Goal: Find specific page/section: Find specific page/section

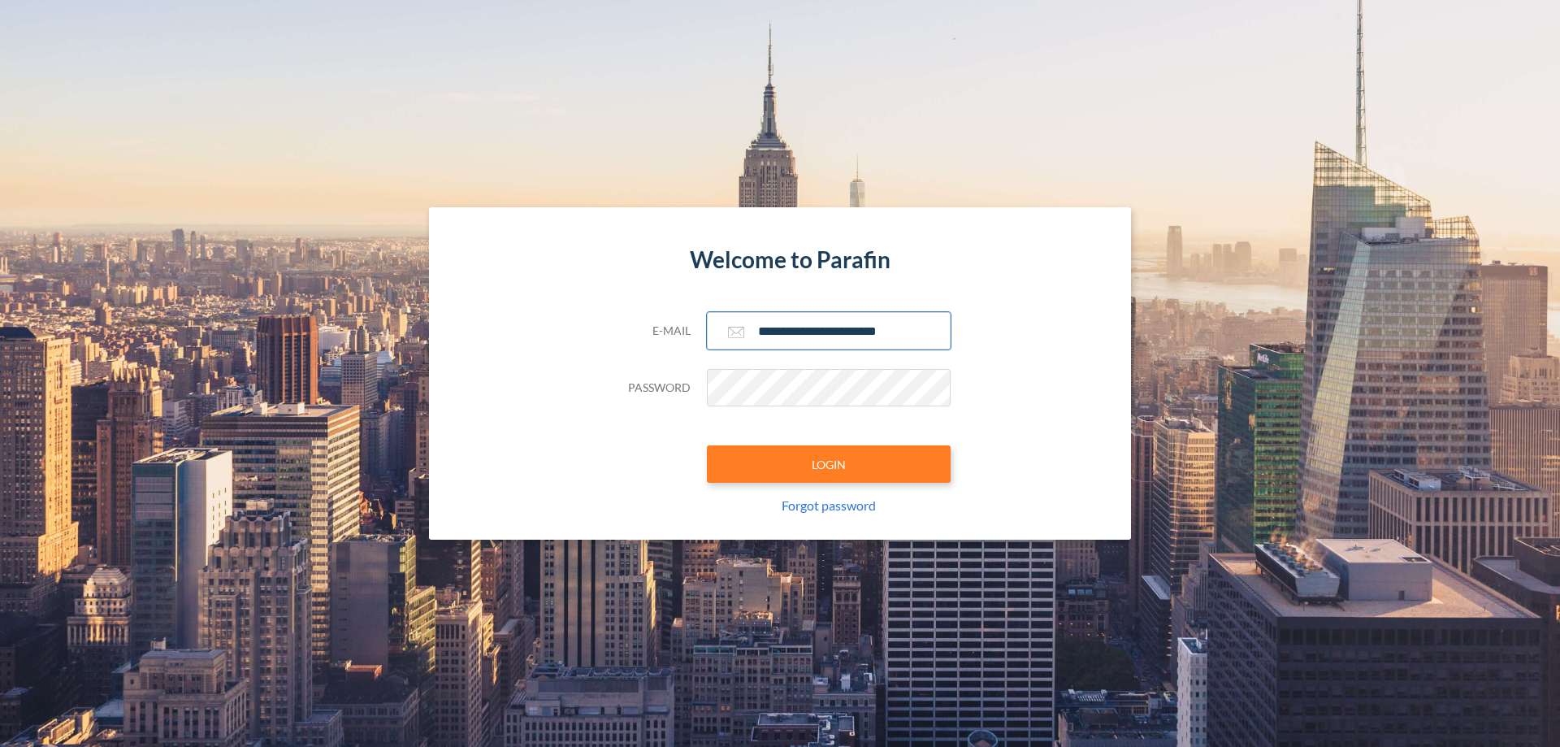
type input "**********"
click at [829, 464] on button "LOGIN" at bounding box center [829, 463] width 244 height 37
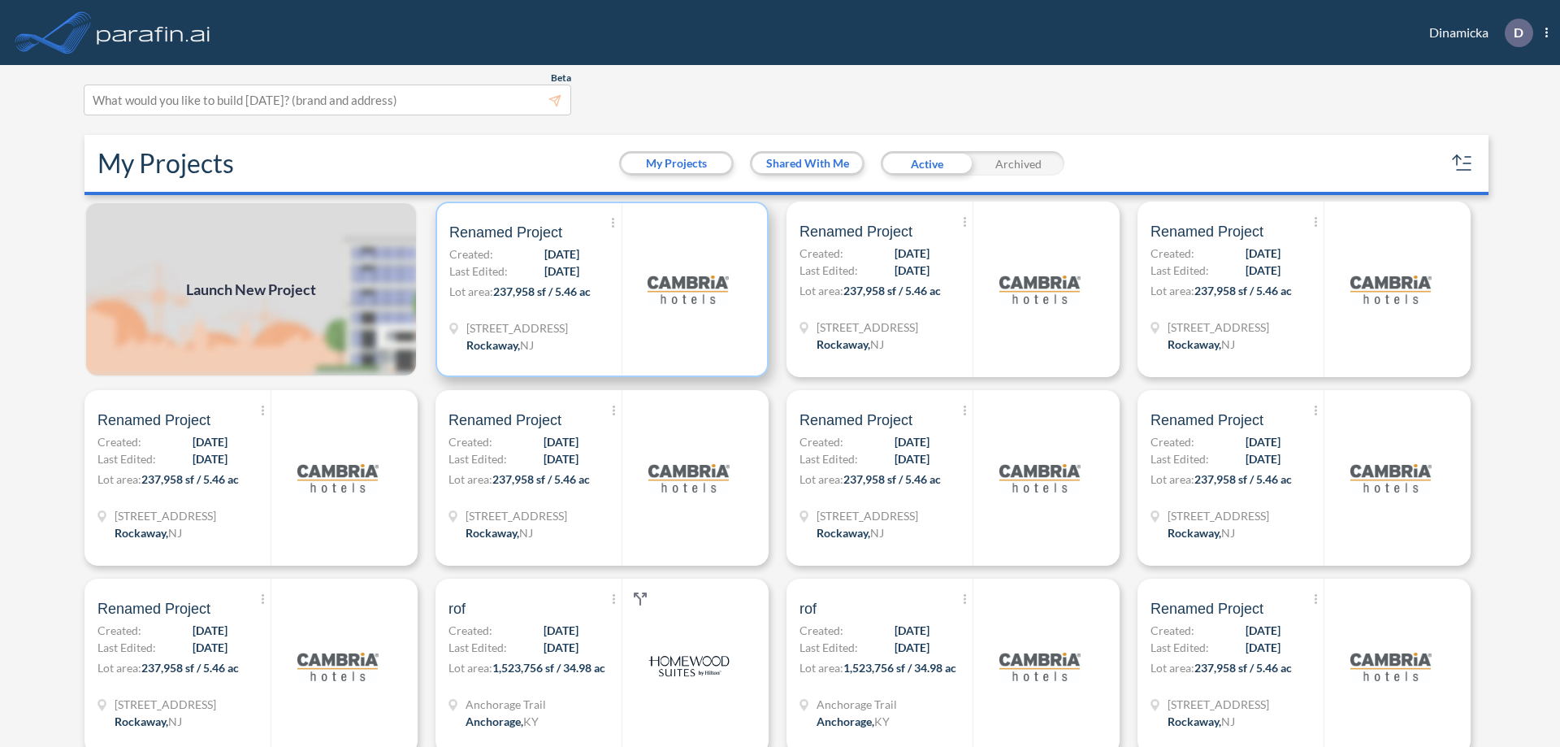
scroll to position [4, 0]
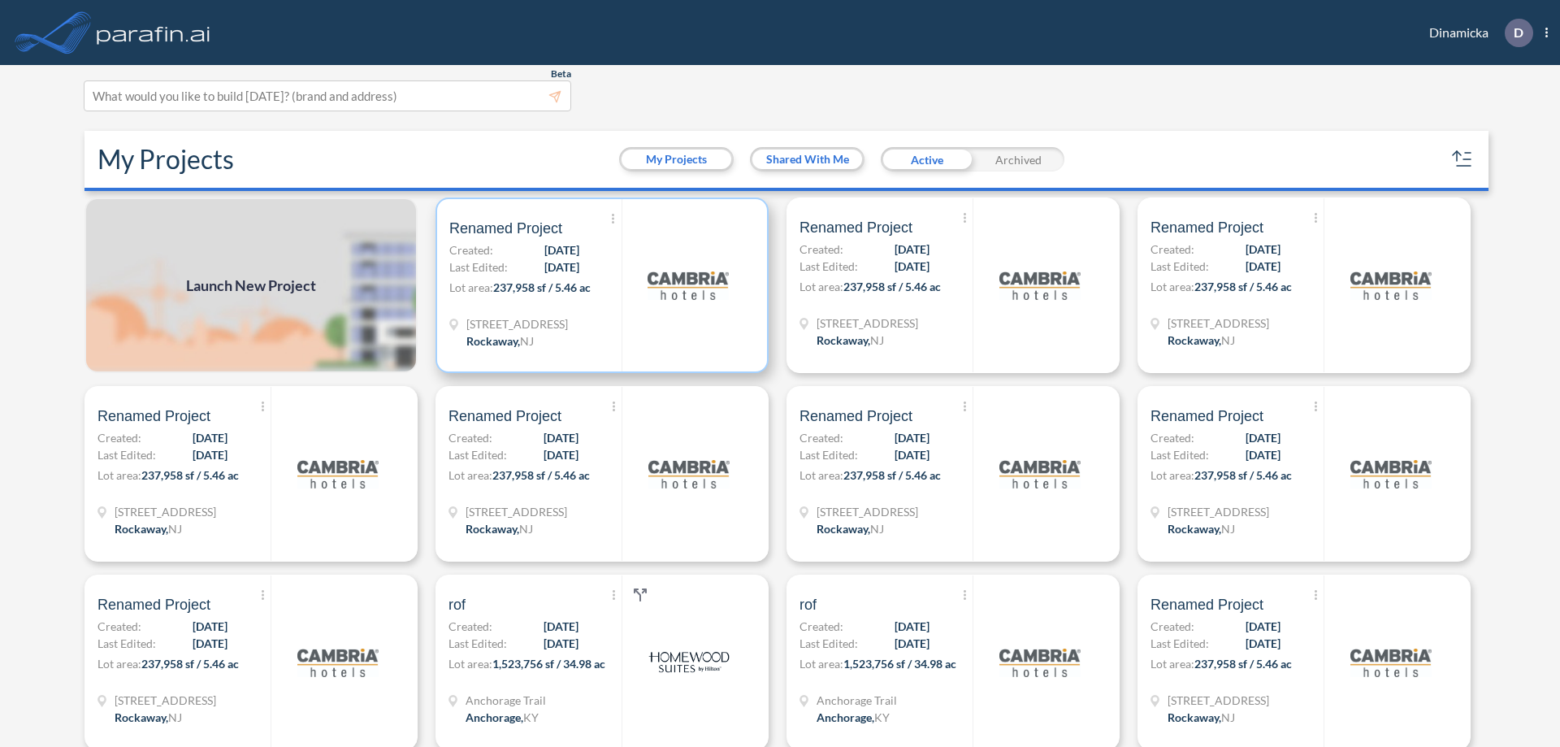
click at [599, 285] on p "Lot area: 237,958 sf / 5.46 ac" at bounding box center [535, 291] width 172 height 24
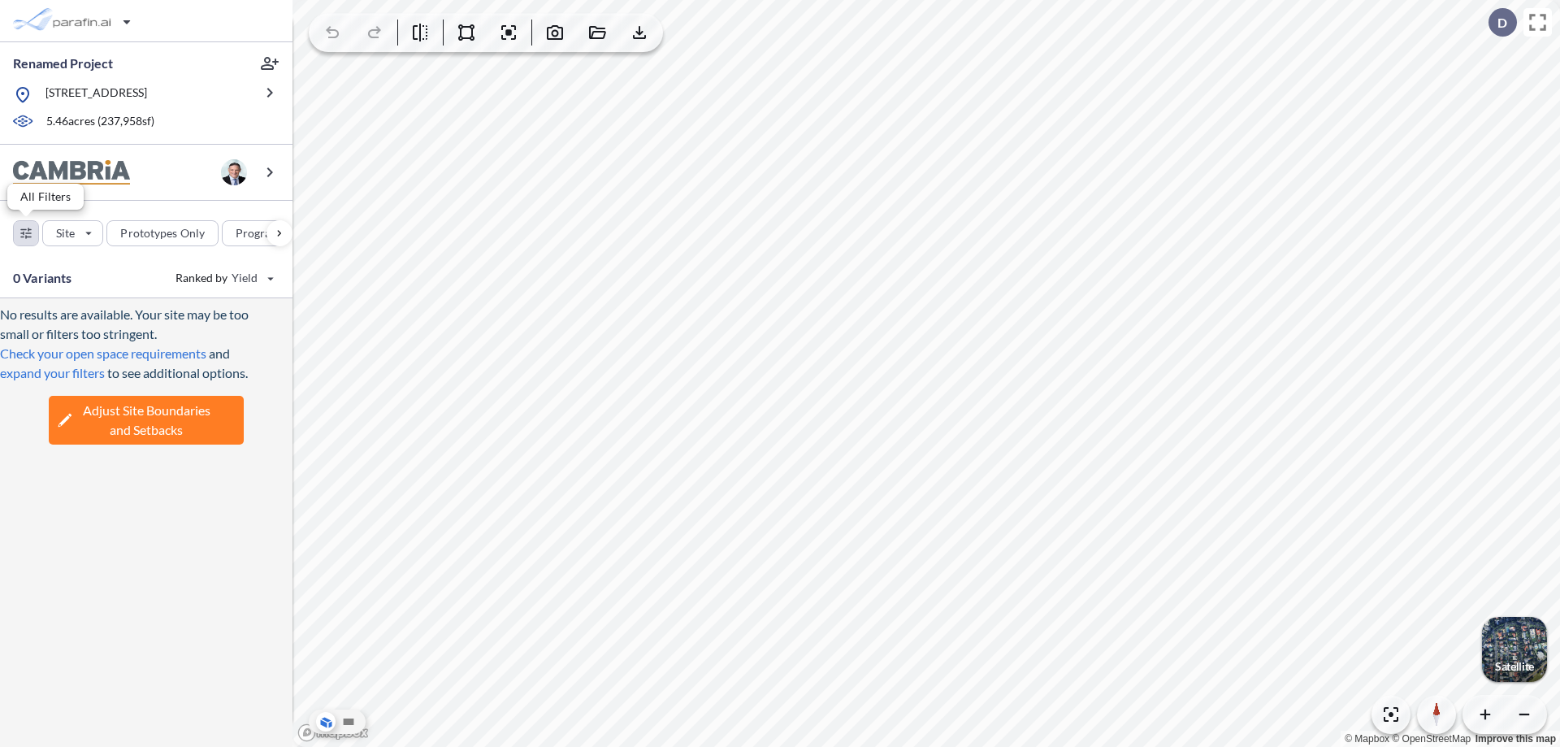
click at [26, 232] on div "button" at bounding box center [26, 233] width 24 height 24
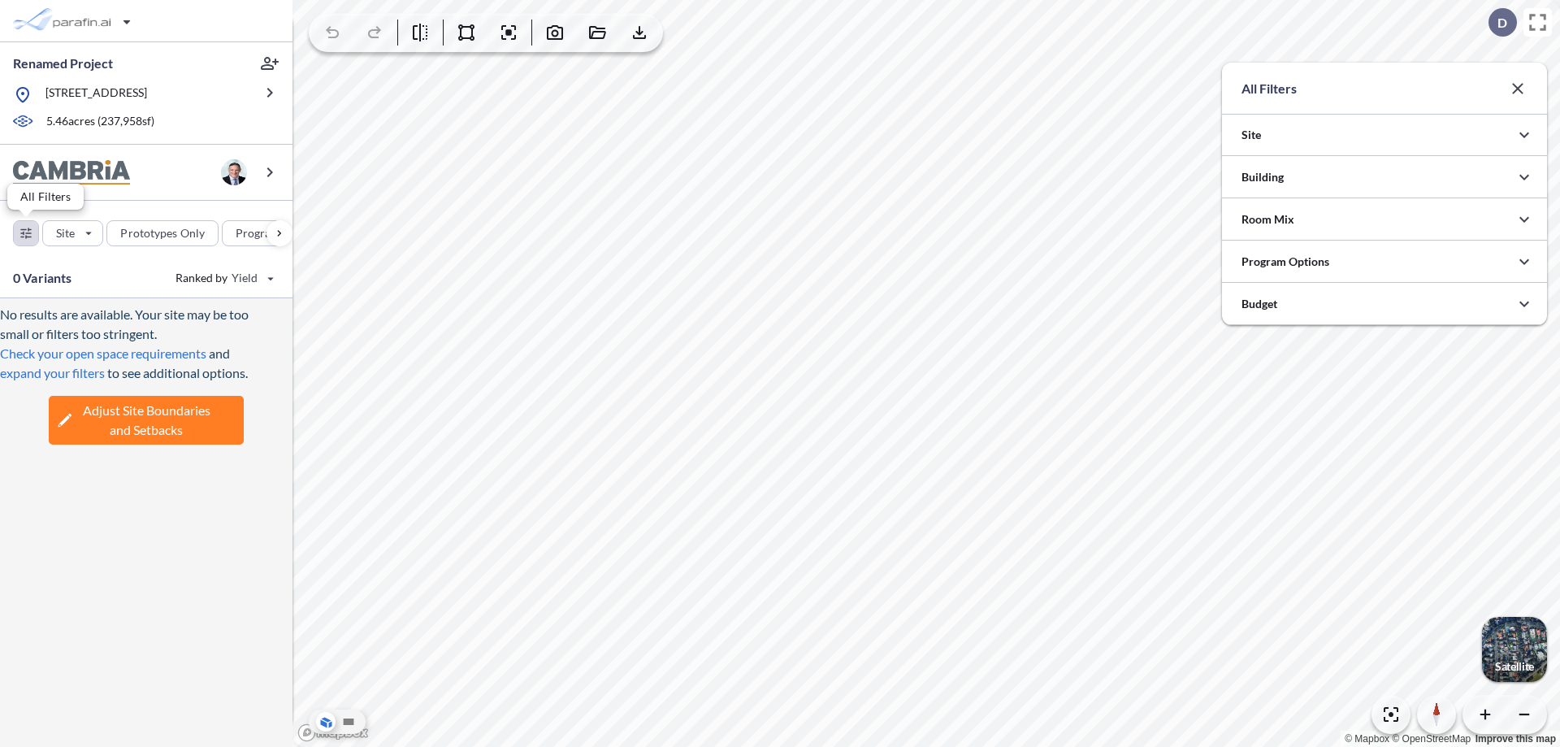
scroll to position [812656, 812331]
click at [1525, 177] on icon "button" at bounding box center [1525, 177] width 20 height 20
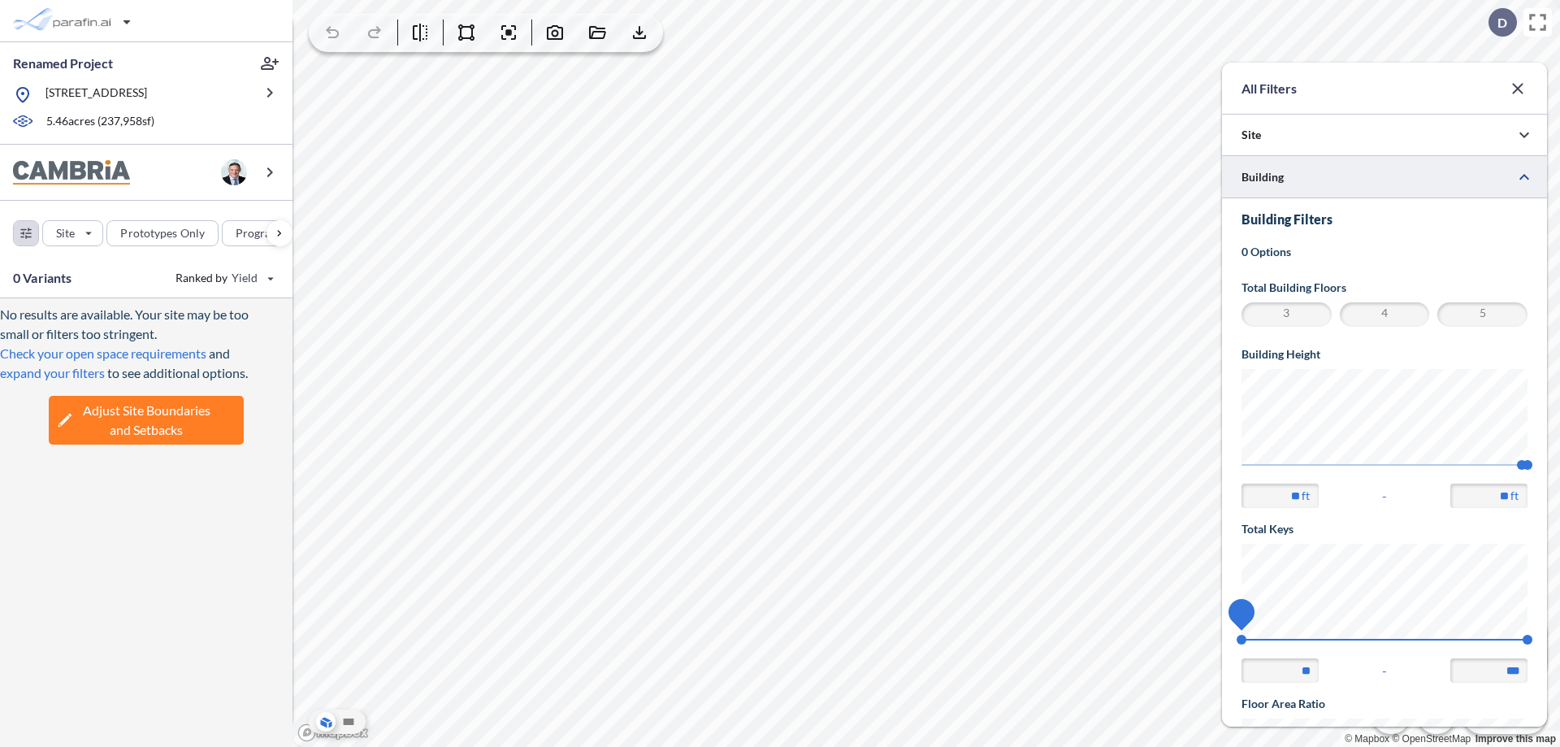
scroll to position [283, 0]
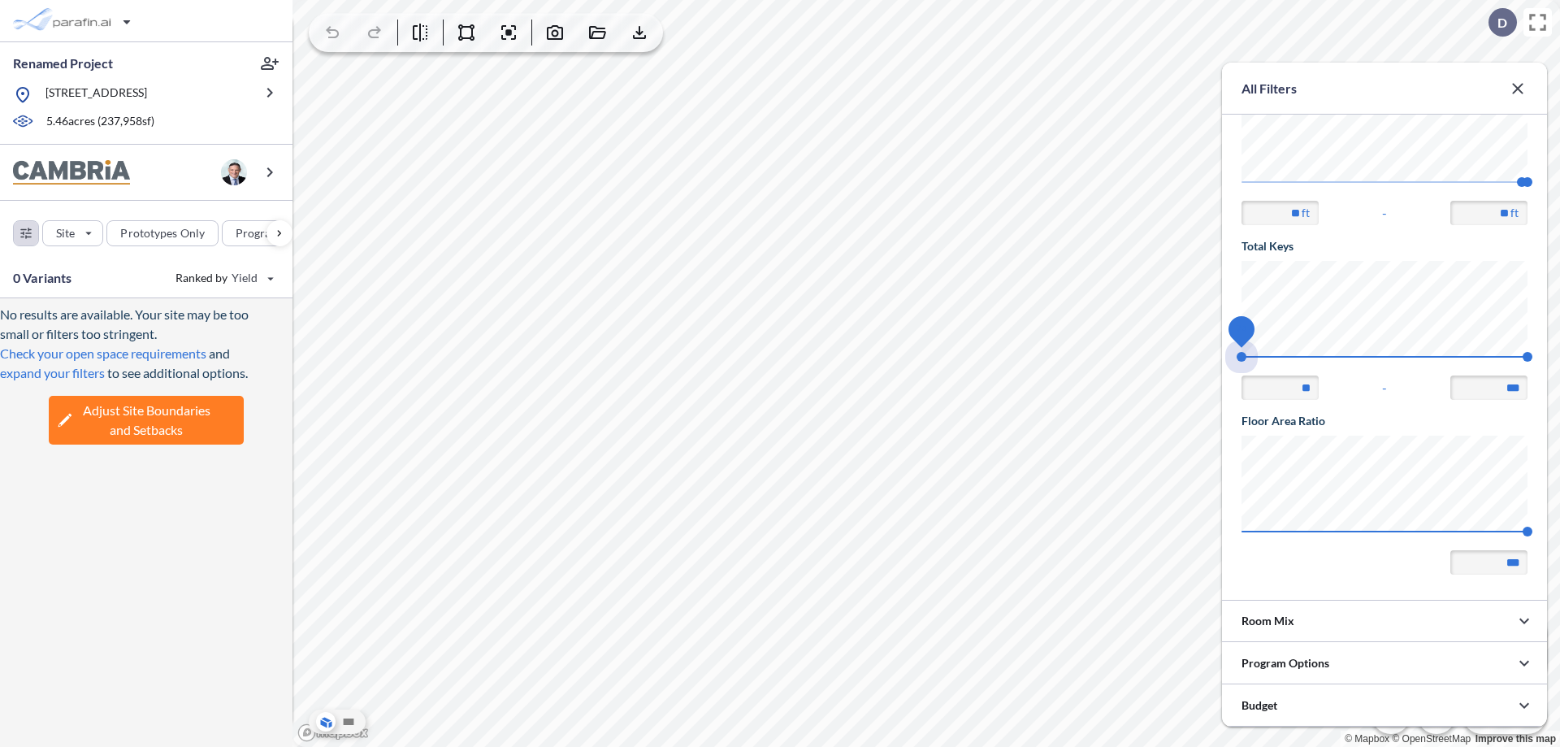
drag, startPoint x: 1242, startPoint y: 357, endPoint x: 1528, endPoint y: 357, distance: 286.1
click at [1528, 357] on span "74 140" at bounding box center [1385, 362] width 286 height 12
type input "***"
